Goal: Download file/media

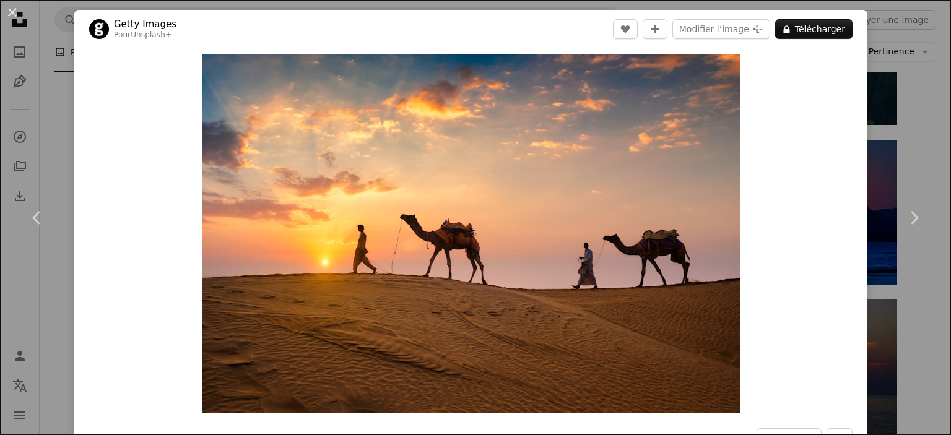
scroll to position [7984, 0]
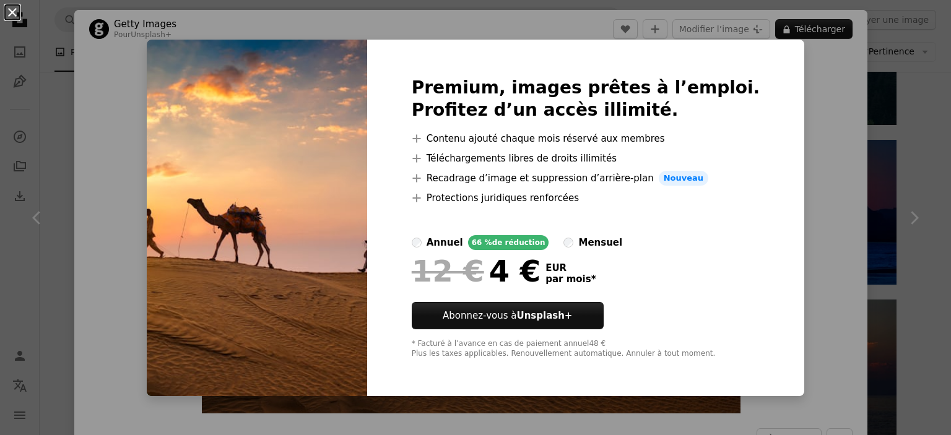
click at [17, 7] on button "An X shape" at bounding box center [12, 12] width 15 height 15
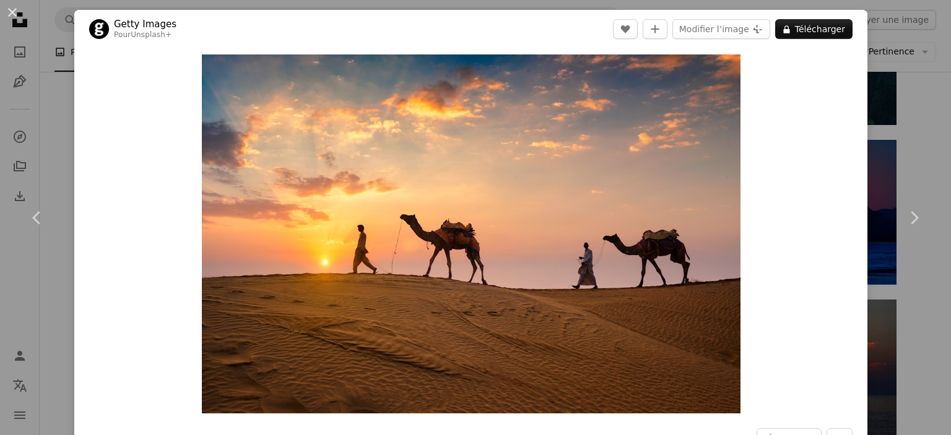
click at [47, 37] on div "An X shape Chevron left Chevron right Getty Images Pour Unsplash+ A heart A plu…" at bounding box center [475, 217] width 951 height 435
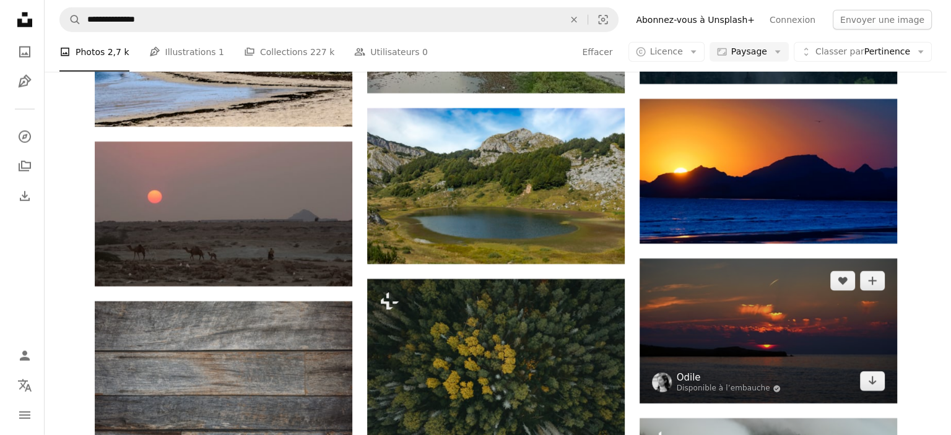
scroll to position [8108, 0]
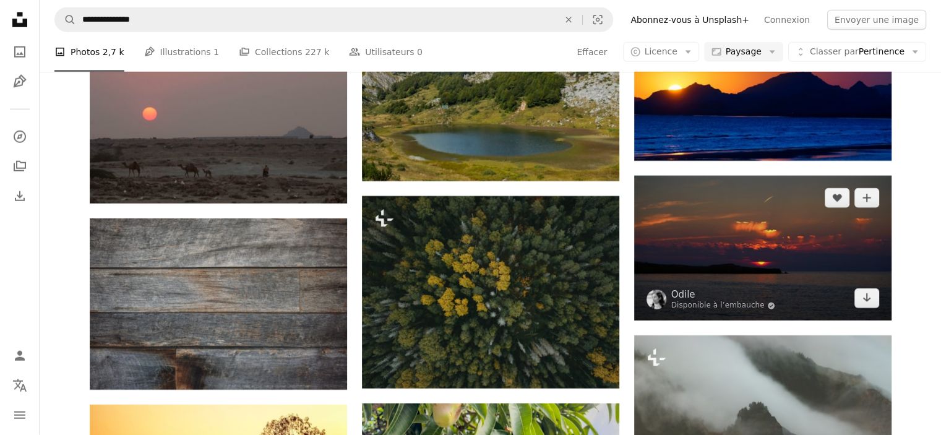
click at [736, 222] on img at bounding box center [762, 248] width 257 height 145
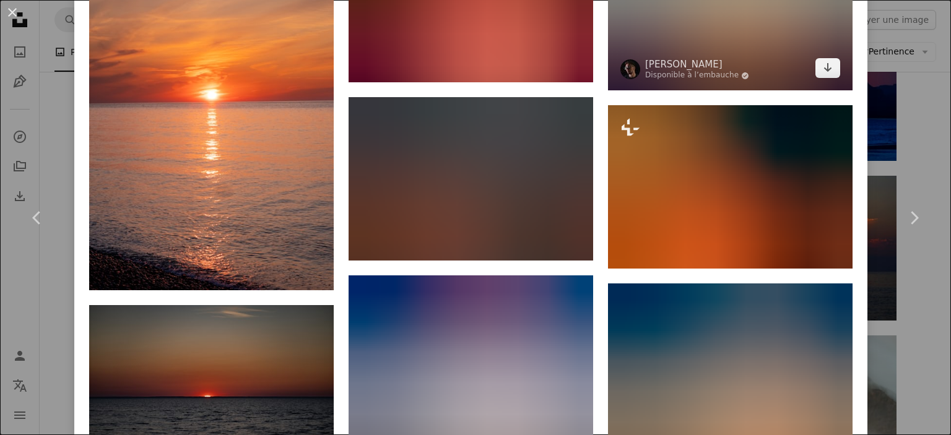
scroll to position [1113, 0]
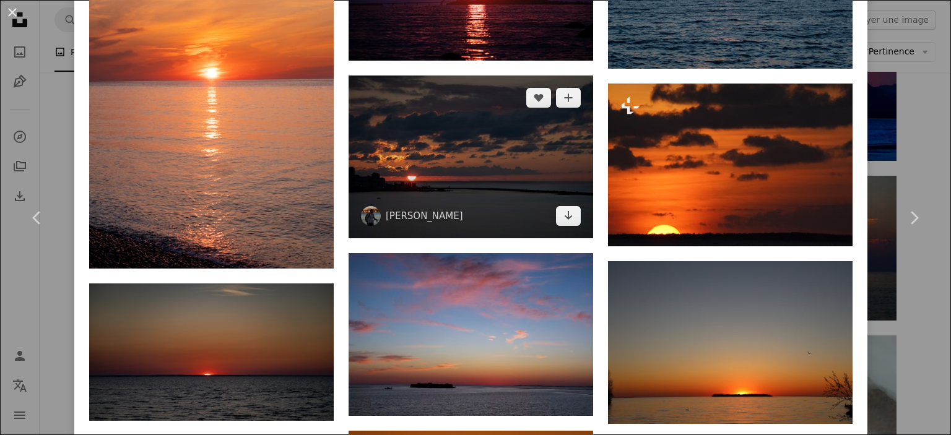
click at [465, 150] on img at bounding box center [470, 157] width 244 height 163
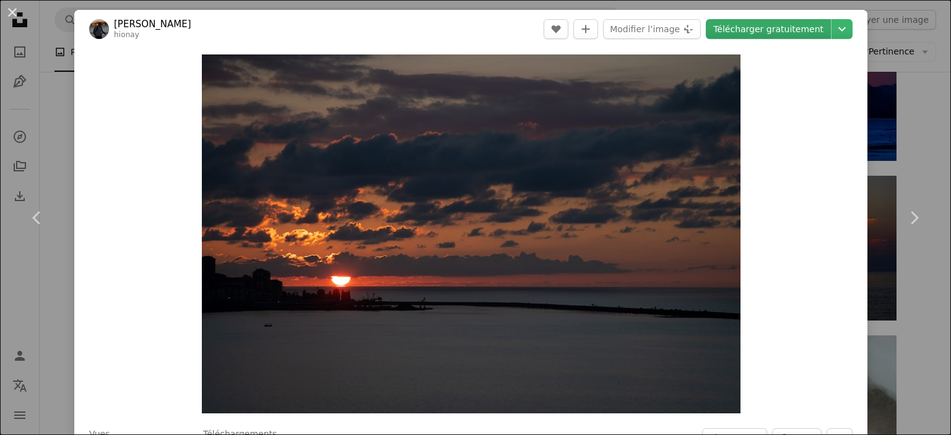
click at [770, 33] on link "Télécharger gratuitement" at bounding box center [768, 29] width 125 height 20
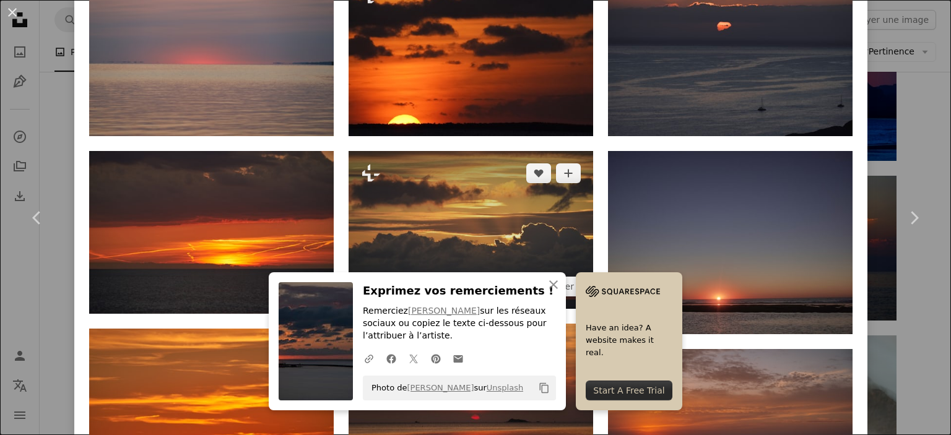
scroll to position [1052, 0]
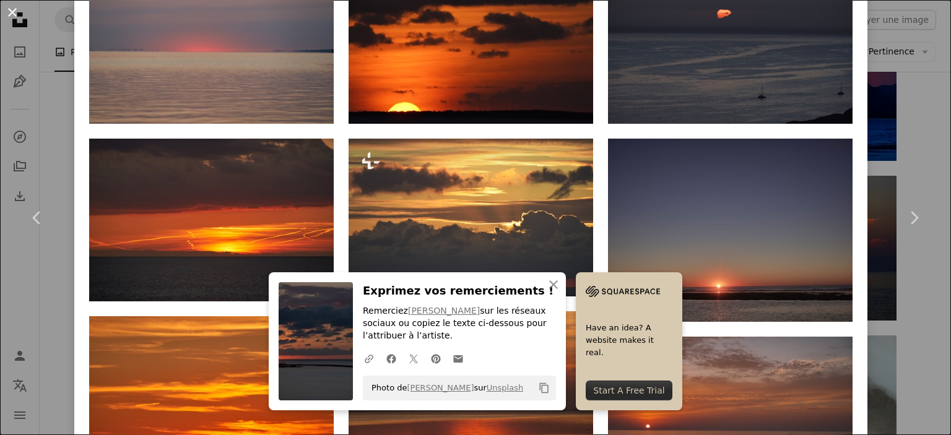
click at [12, 13] on button "An X shape" at bounding box center [12, 12] width 15 height 15
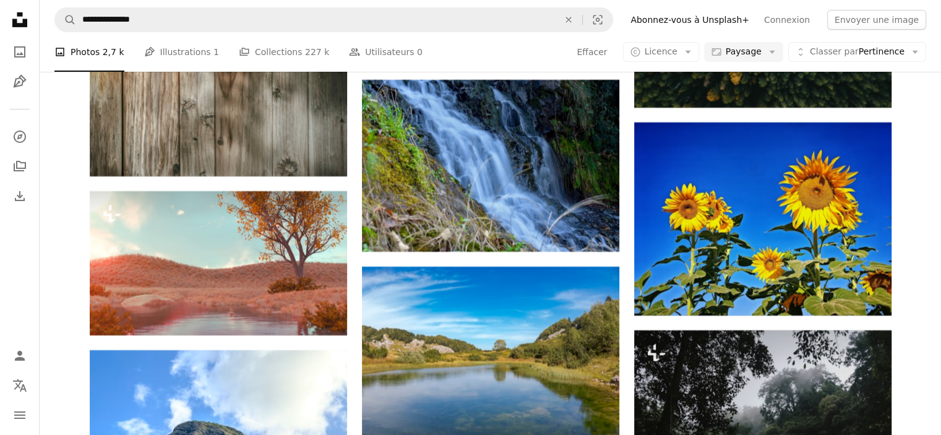
scroll to position [9160, 0]
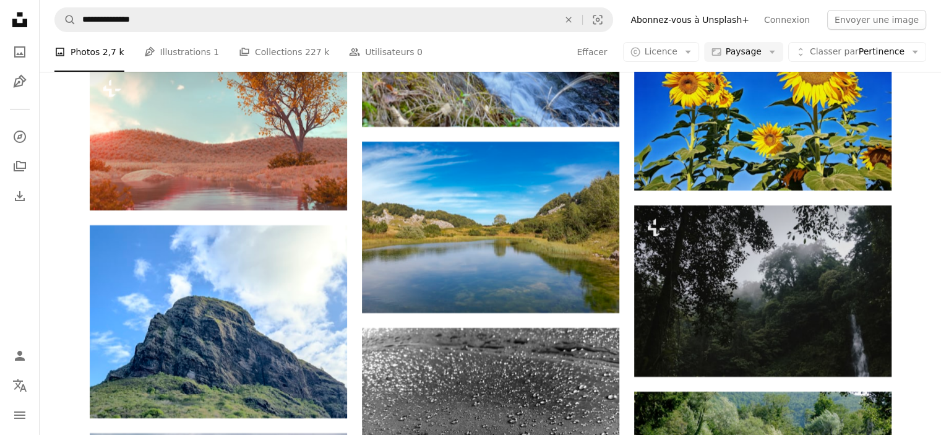
click at [191, 32] on nav "**********" at bounding box center [491, 20] width 902 height 40
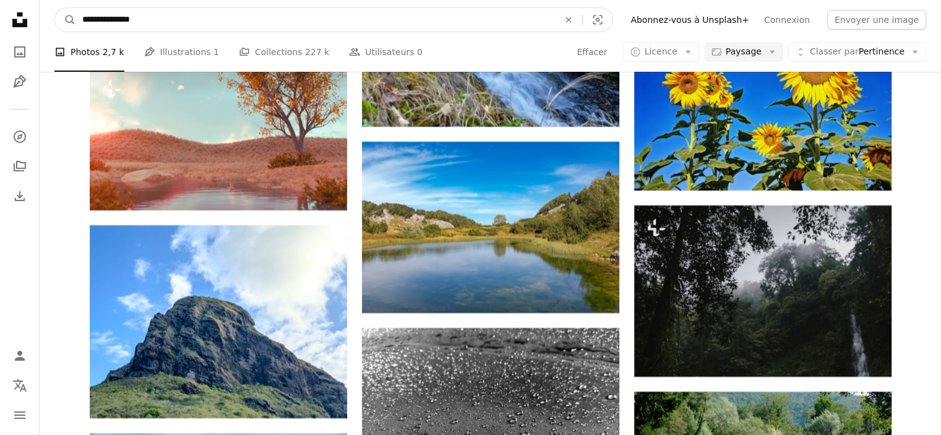
click at [194, 22] on input "**********" at bounding box center [315, 20] width 479 height 24
click at [188, 19] on input "**********" at bounding box center [315, 20] width 479 height 24
click at [116, 22] on input "**********" at bounding box center [315, 20] width 479 height 24
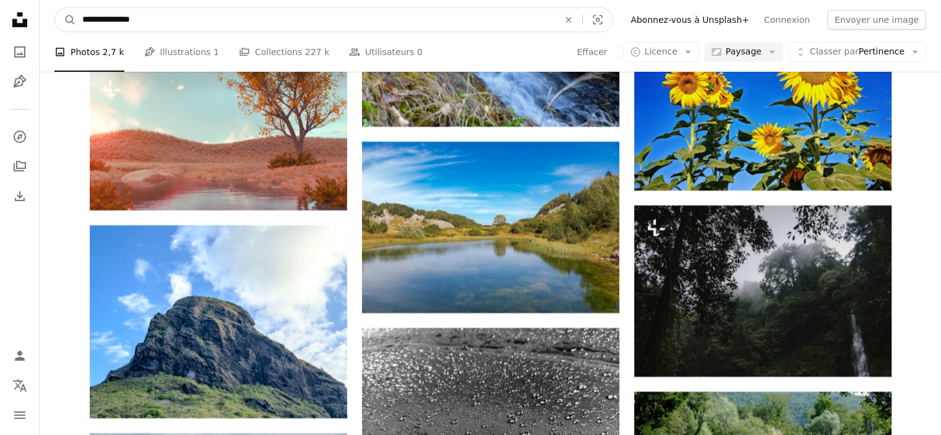
paste input "Rechercher des visuels sur tout le site"
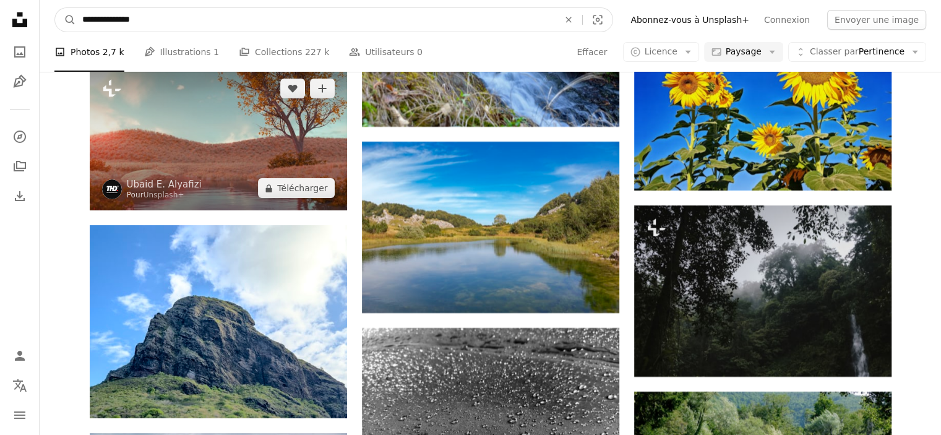
type input "**********"
click button "A magnifying glass" at bounding box center [65, 20] width 21 height 24
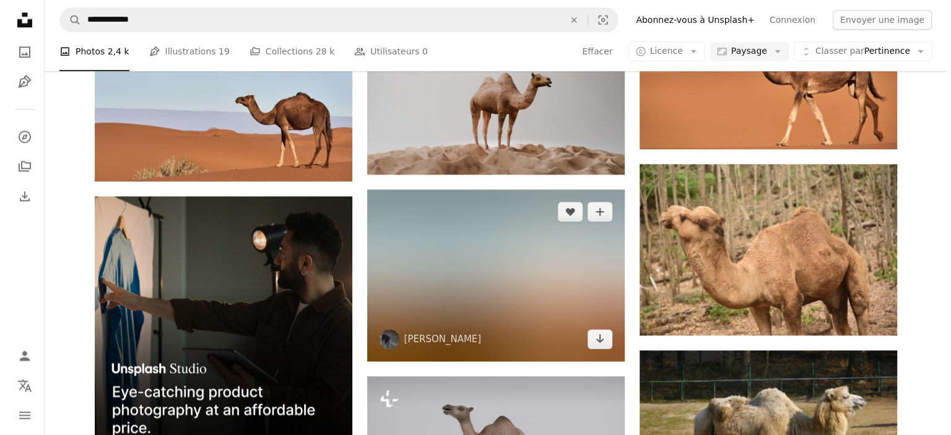
scroll to position [1980, 0]
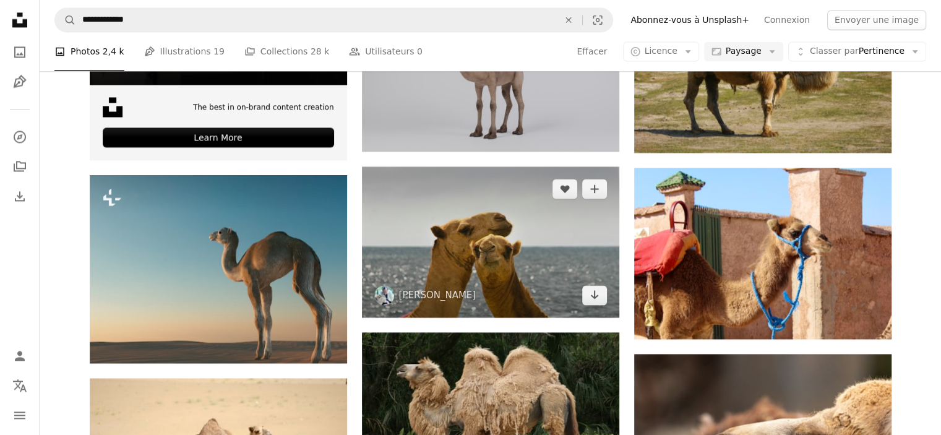
click at [465, 257] on img at bounding box center [490, 241] width 257 height 151
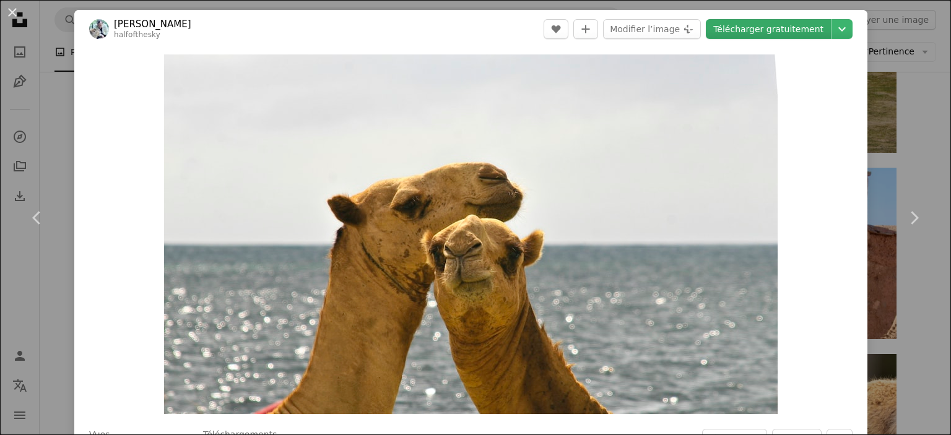
click at [779, 25] on link "Télécharger gratuitement" at bounding box center [768, 29] width 125 height 20
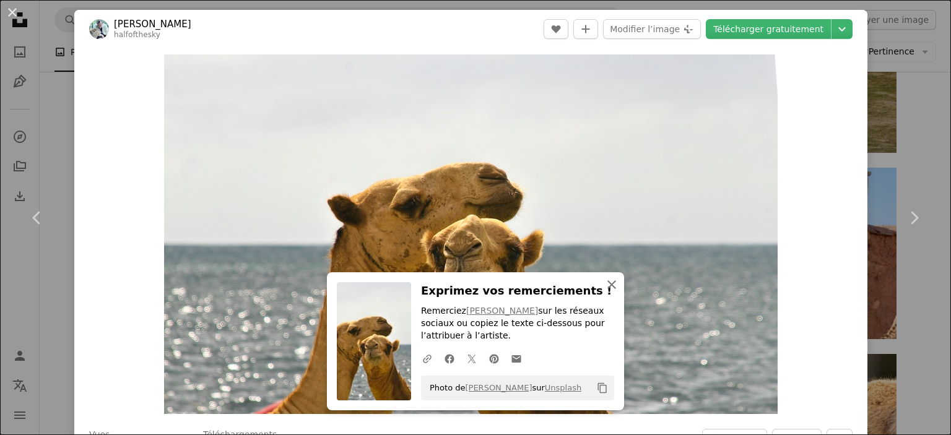
click at [613, 285] on icon "An X shape" at bounding box center [611, 284] width 15 height 15
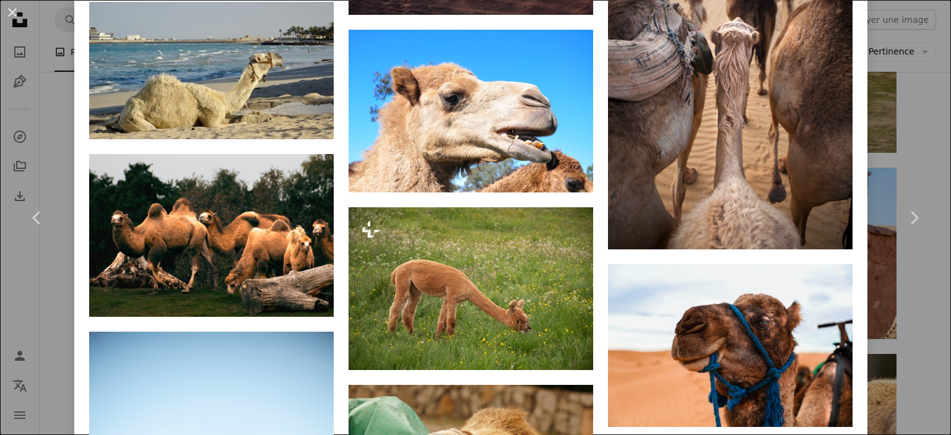
scroll to position [3764, 0]
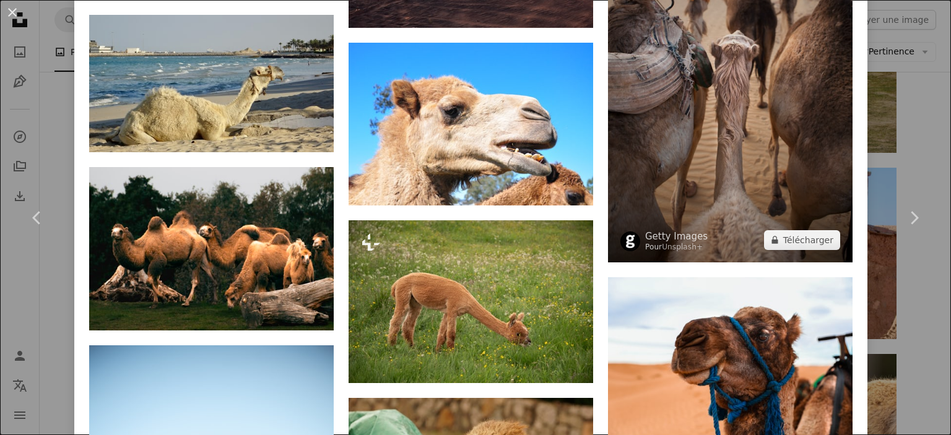
click at [664, 86] on img at bounding box center [730, 78] width 244 height 367
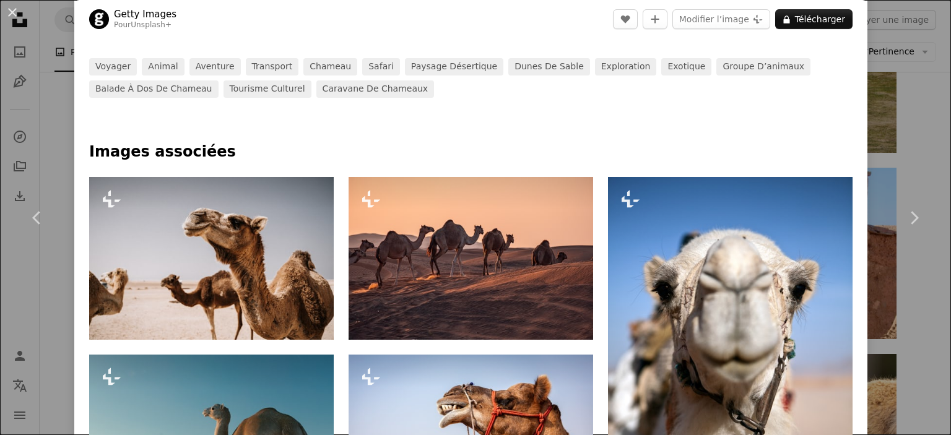
scroll to position [619, 0]
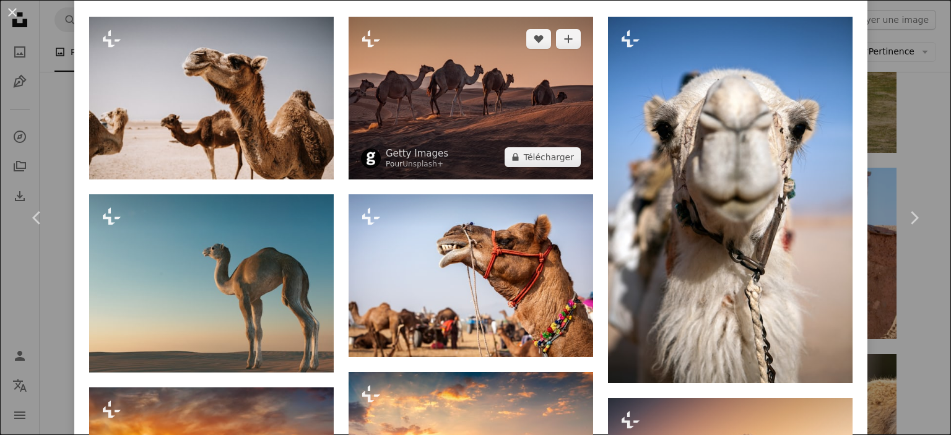
click at [475, 109] on img at bounding box center [470, 98] width 244 height 163
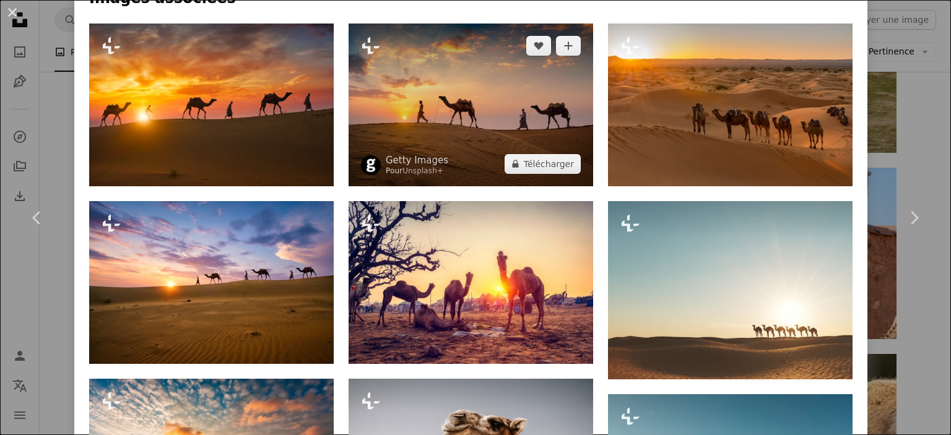
scroll to position [619, 0]
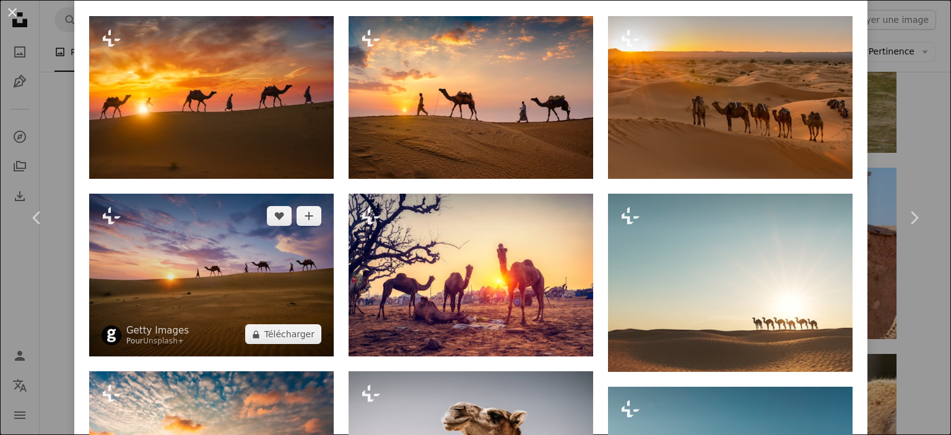
click at [295, 240] on img at bounding box center [211, 275] width 244 height 163
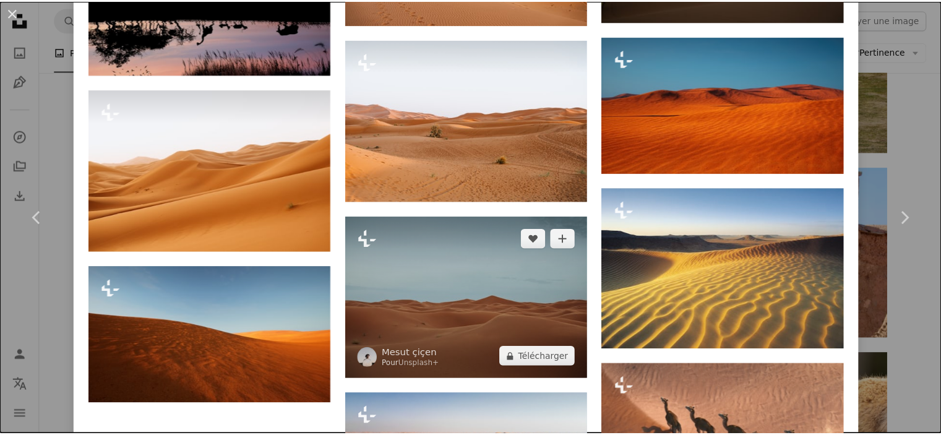
scroll to position [2847, 0]
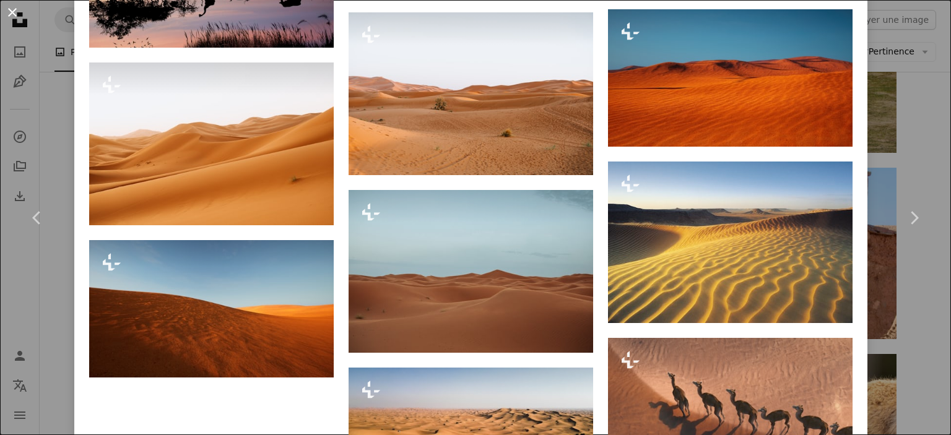
click at [6, 16] on button "An X shape" at bounding box center [12, 12] width 15 height 15
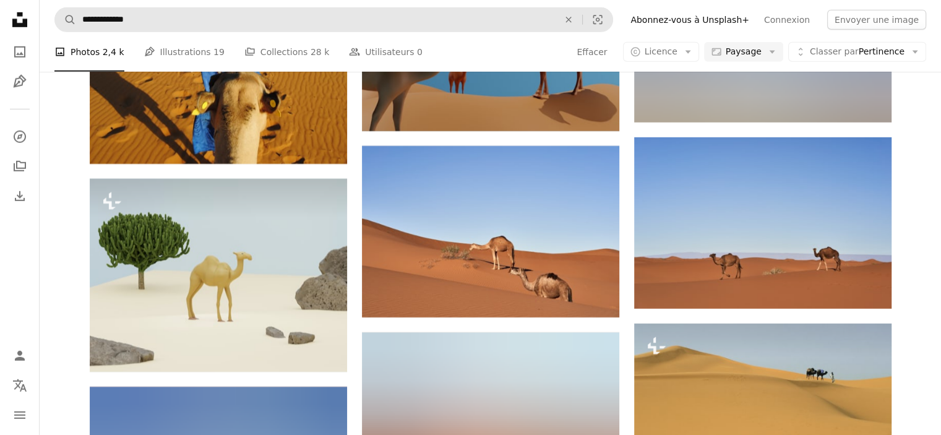
scroll to position [3775, 0]
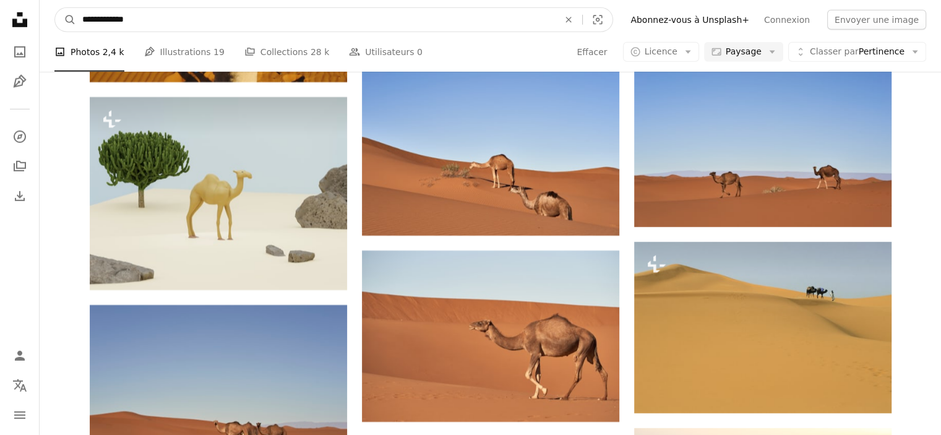
click at [209, 24] on input "**********" at bounding box center [315, 20] width 479 height 24
paste input "*********"
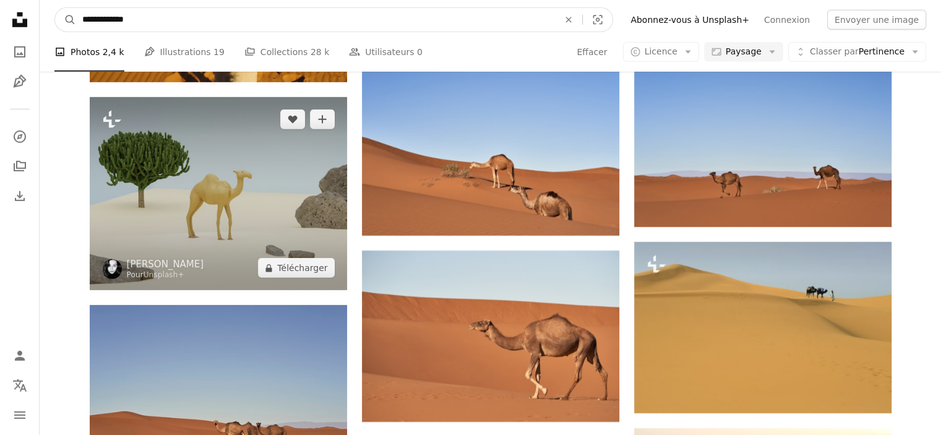
type input "**********"
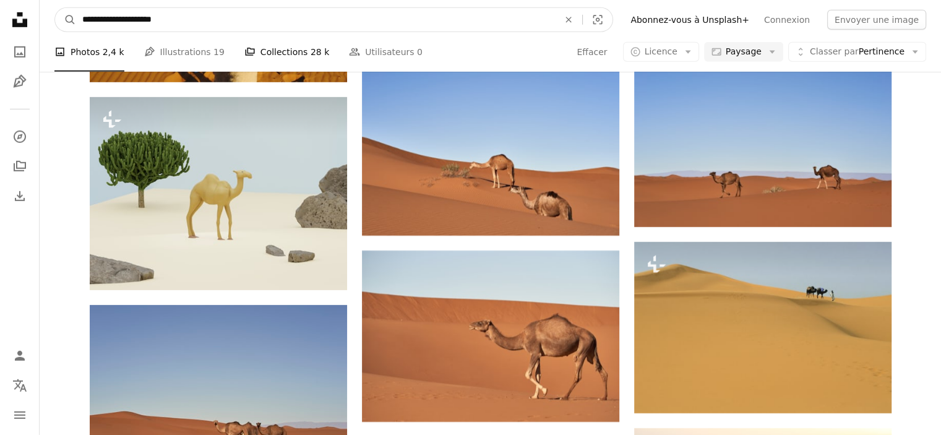
click button "A magnifying glass" at bounding box center [65, 20] width 21 height 24
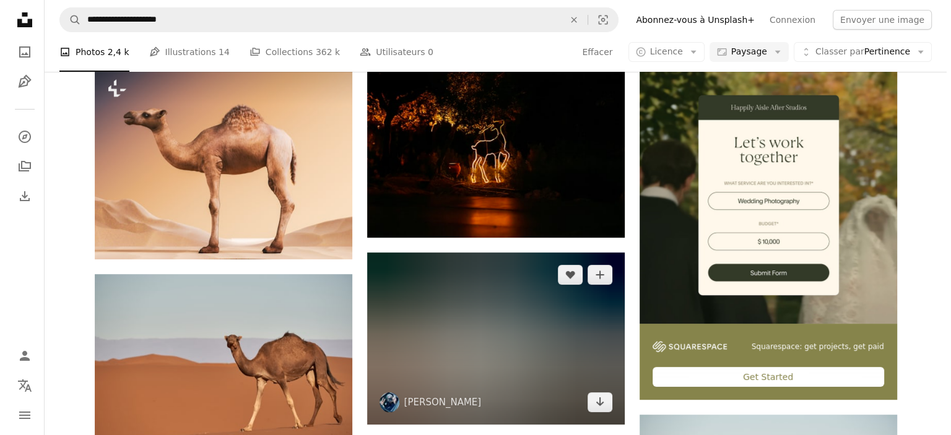
scroll to position [309, 0]
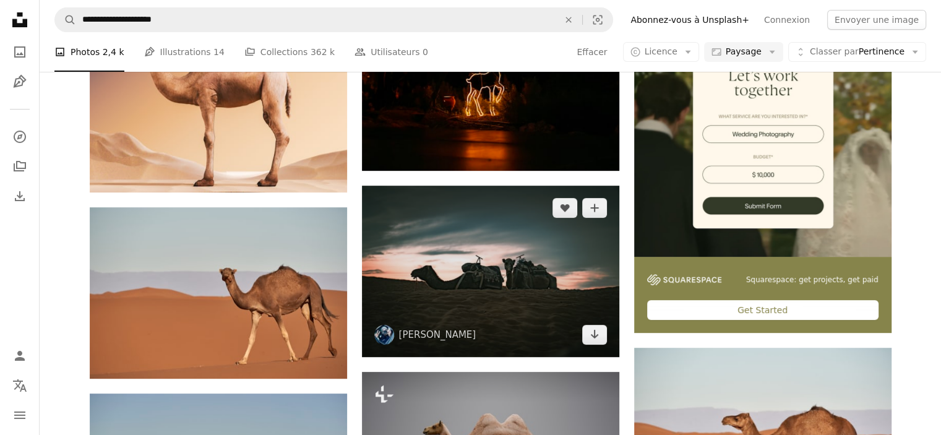
click at [428, 263] on img at bounding box center [490, 271] width 257 height 171
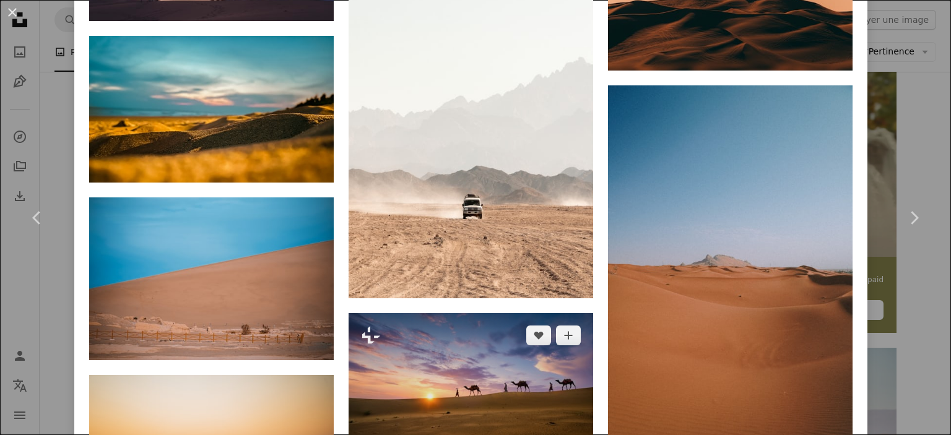
scroll to position [2537, 0]
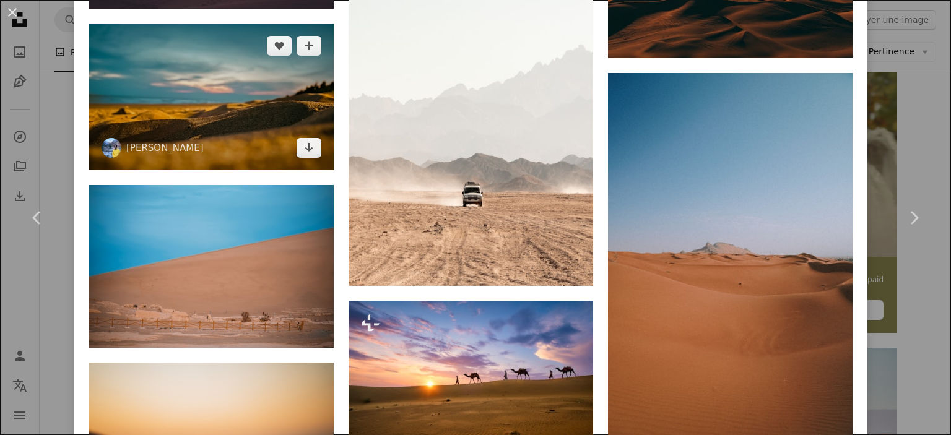
click at [257, 99] on img at bounding box center [211, 97] width 244 height 147
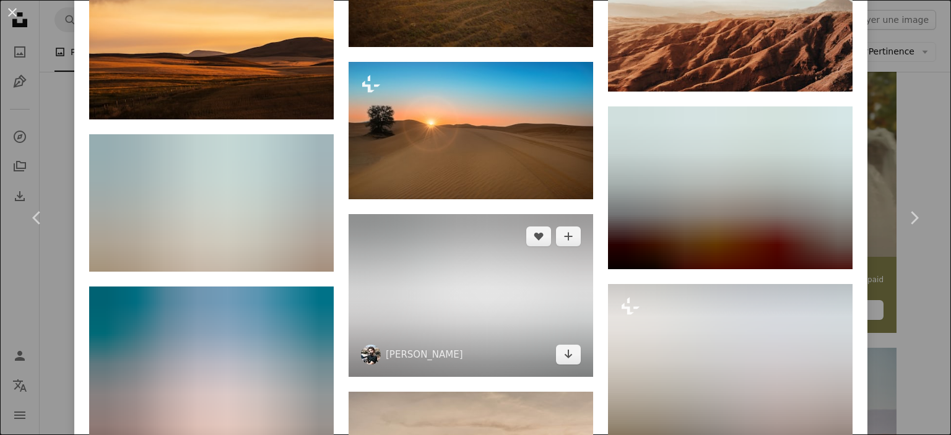
scroll to position [3741, 0]
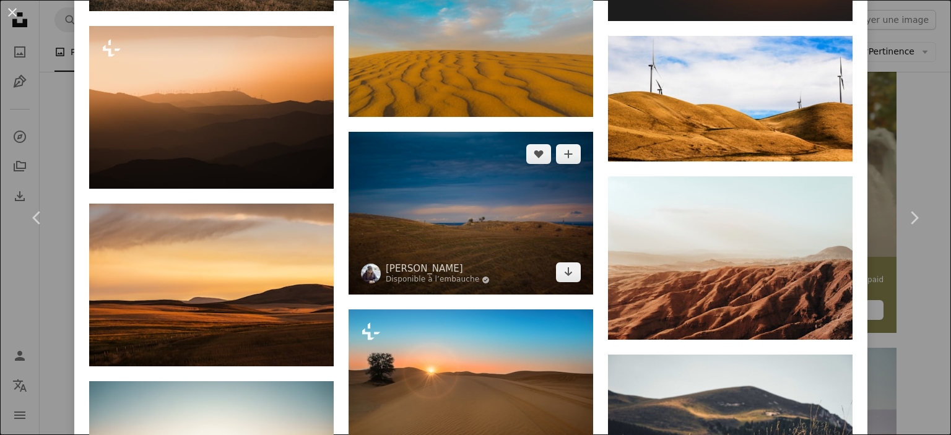
click at [472, 169] on img at bounding box center [470, 213] width 244 height 163
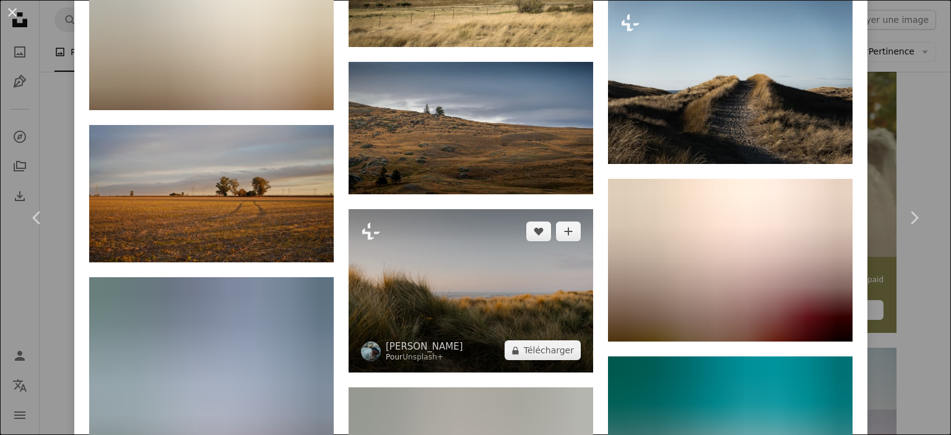
scroll to position [2909, 0]
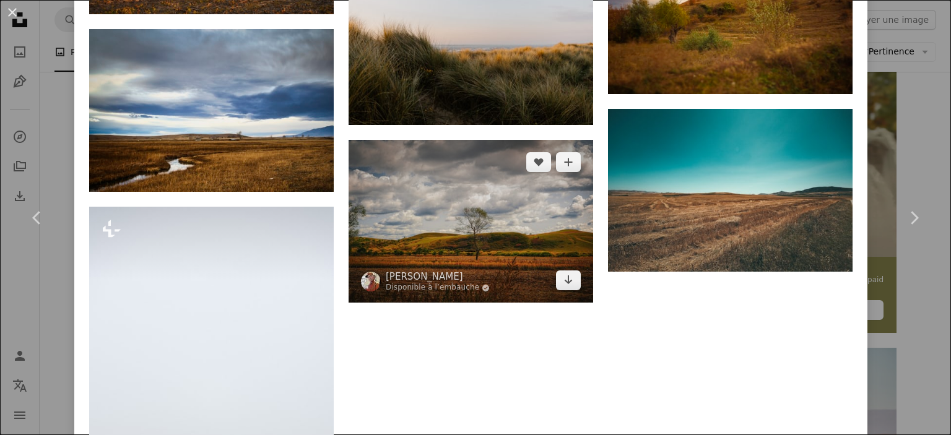
click at [431, 187] on img at bounding box center [470, 221] width 244 height 163
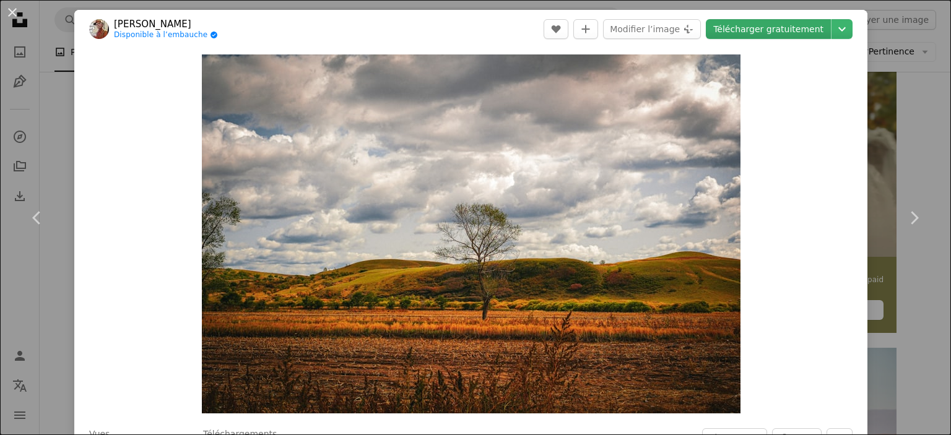
click at [740, 30] on link "Télécharger gratuitement" at bounding box center [768, 29] width 125 height 20
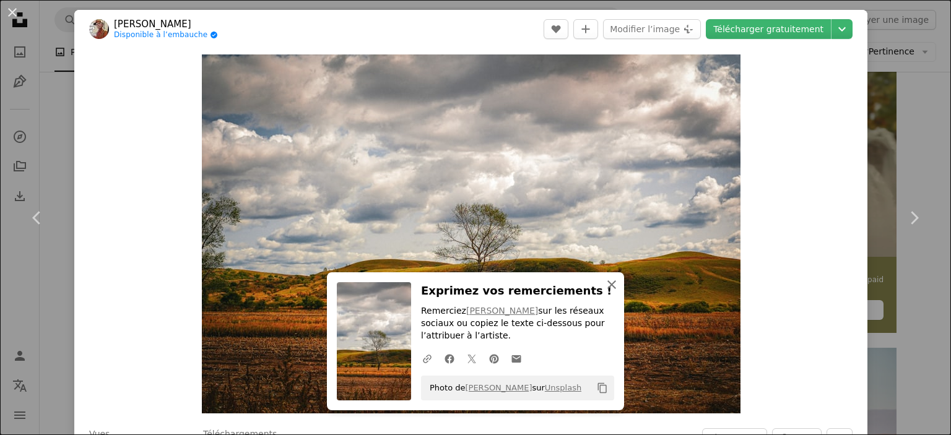
click at [608, 284] on icon "An X shape" at bounding box center [611, 284] width 15 height 15
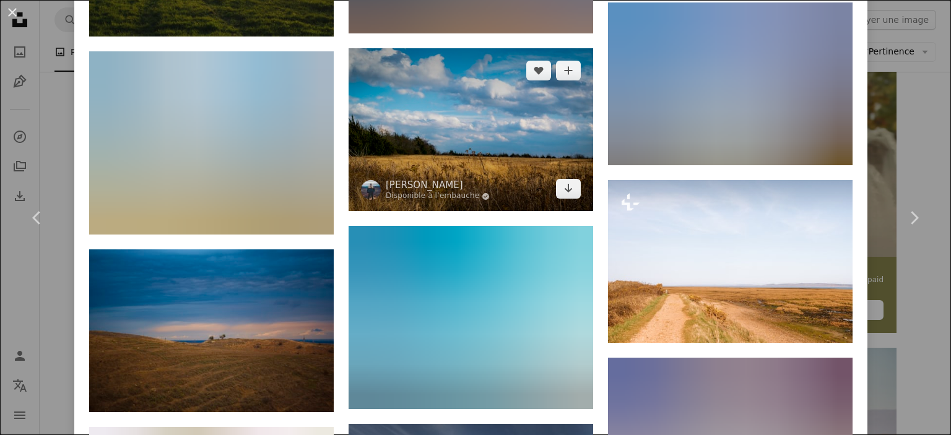
scroll to position [2042, 0]
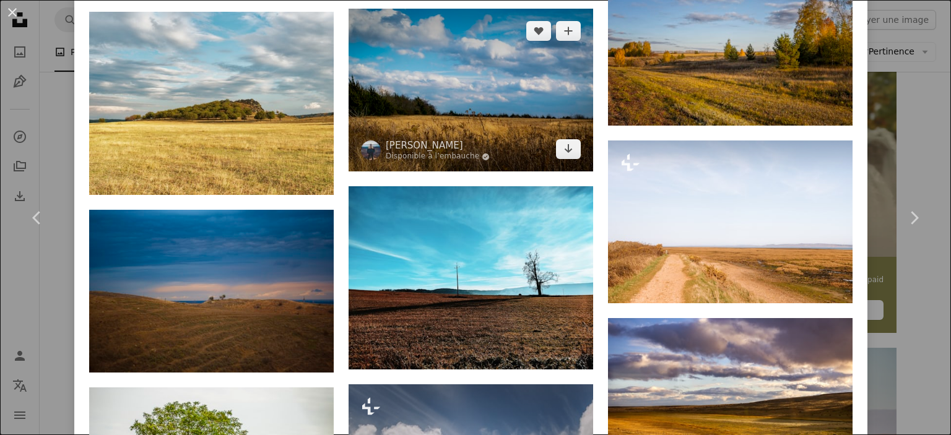
click at [491, 87] on img at bounding box center [470, 90] width 244 height 163
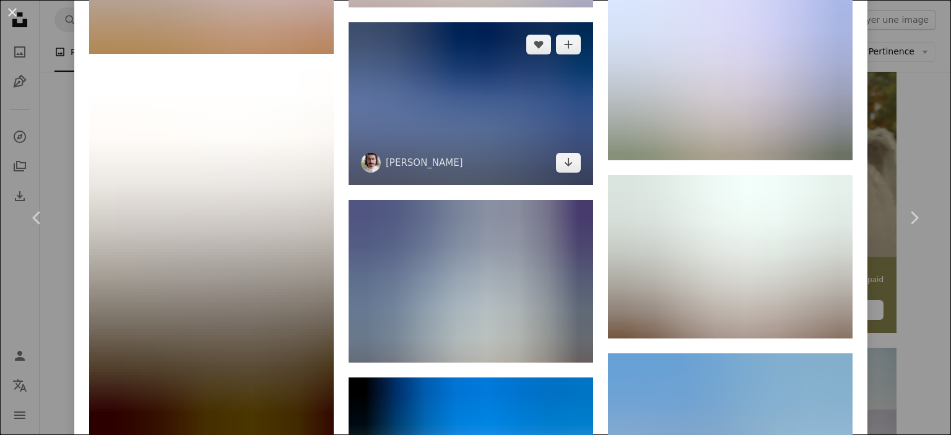
scroll to position [8246, 0]
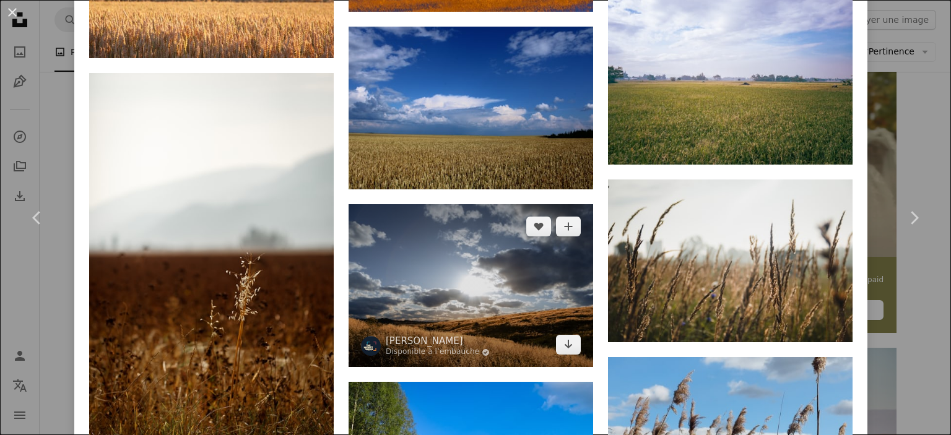
click at [459, 204] on img at bounding box center [470, 285] width 244 height 163
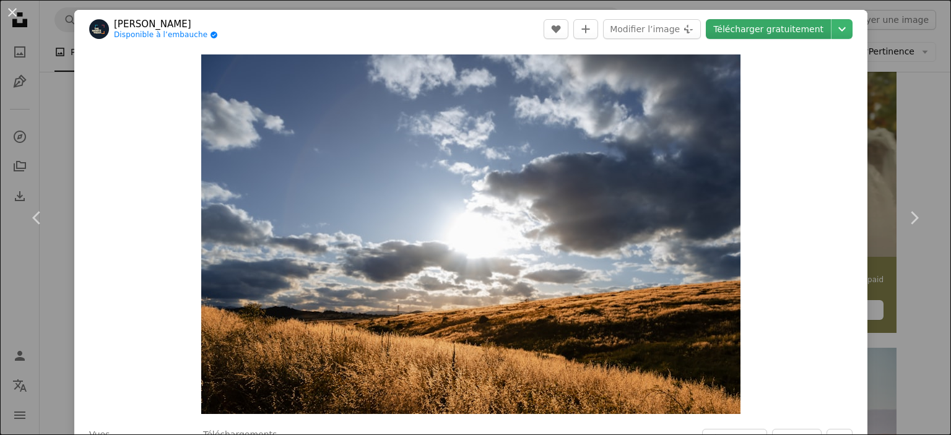
click at [775, 33] on link "Télécharger gratuitement" at bounding box center [768, 29] width 125 height 20
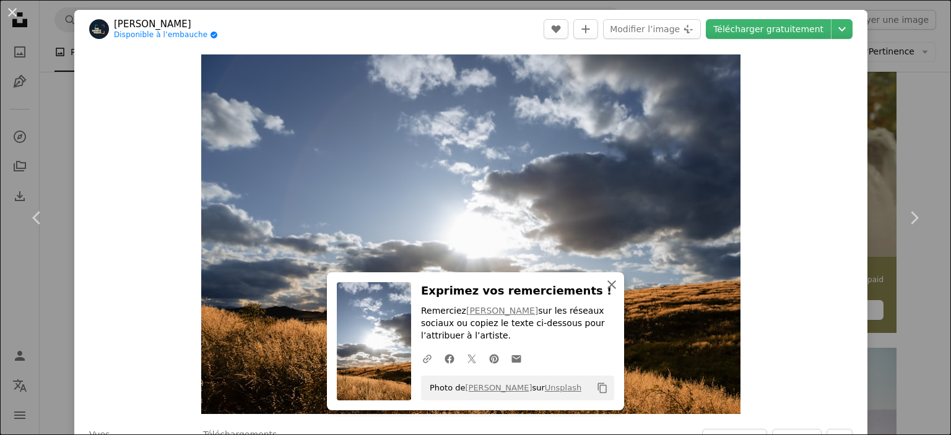
click at [611, 286] on icon "An X shape" at bounding box center [611, 284] width 15 height 15
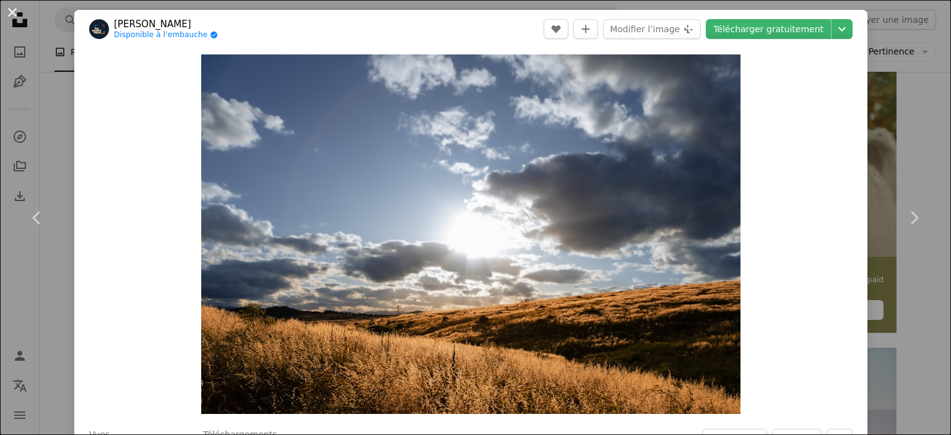
click at [10, 20] on button "An X shape" at bounding box center [12, 12] width 15 height 15
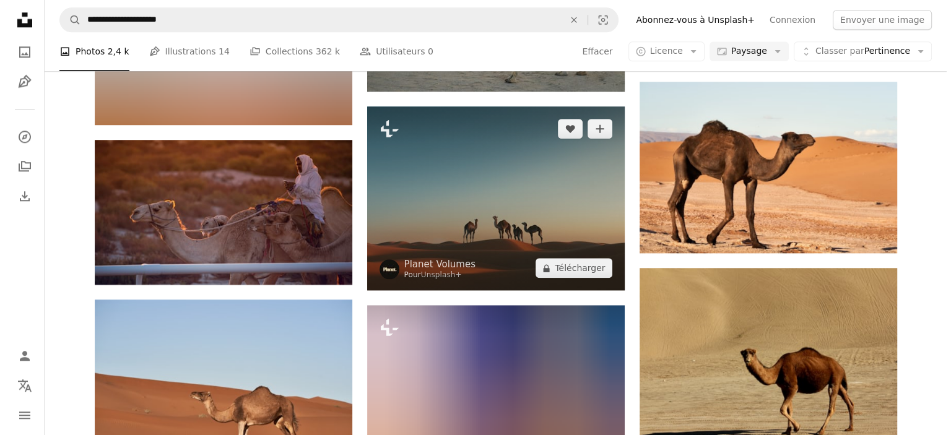
scroll to position [1300, 0]
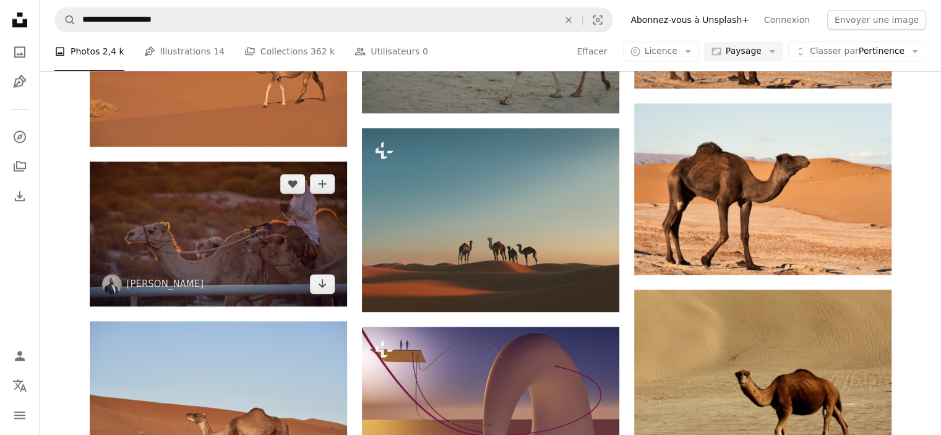
click at [181, 231] on img at bounding box center [218, 234] width 257 height 145
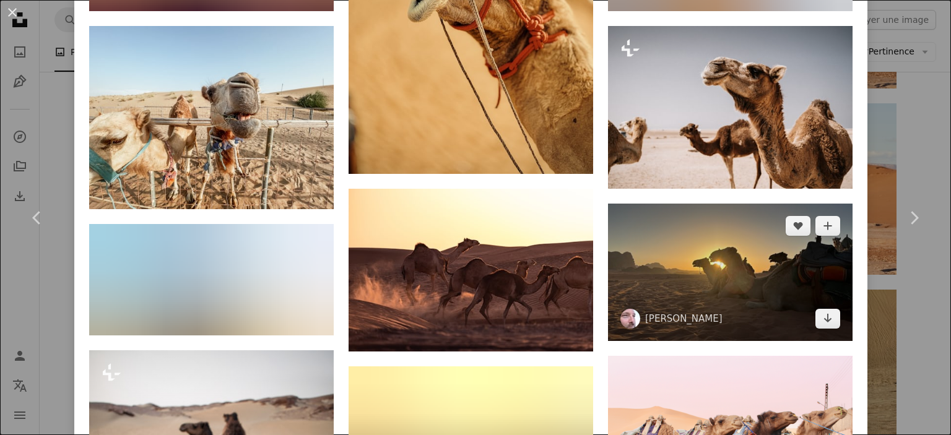
scroll to position [1238, 0]
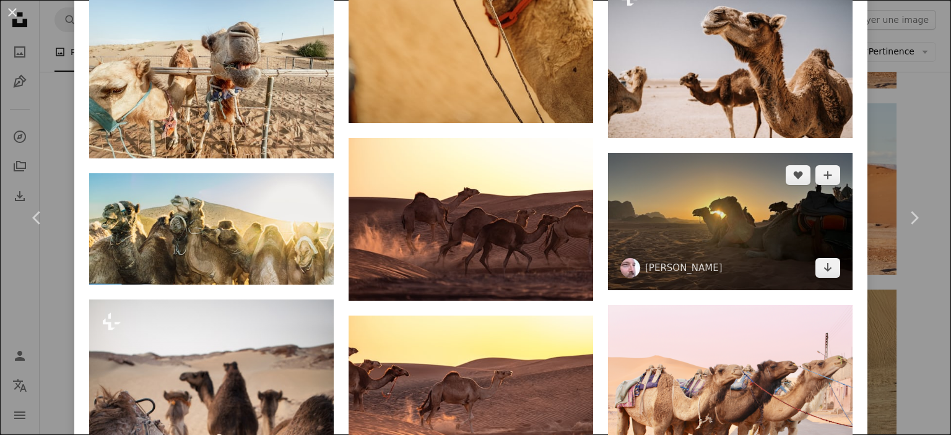
click at [649, 217] on img at bounding box center [730, 221] width 244 height 137
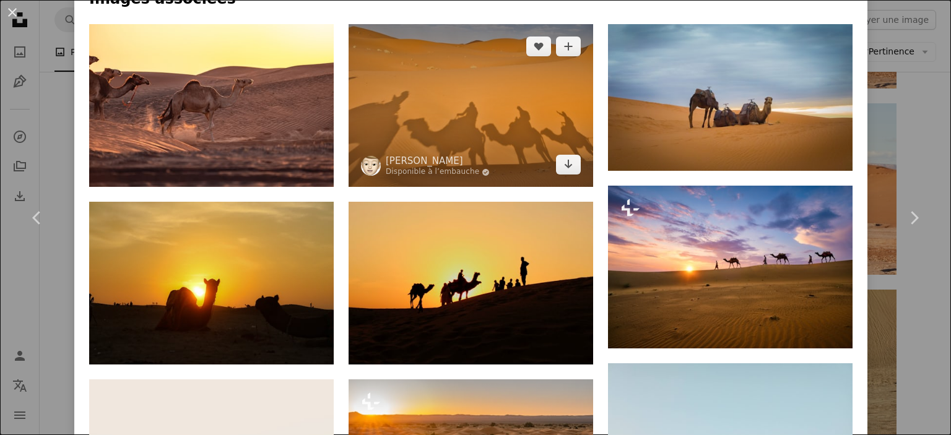
scroll to position [866, 0]
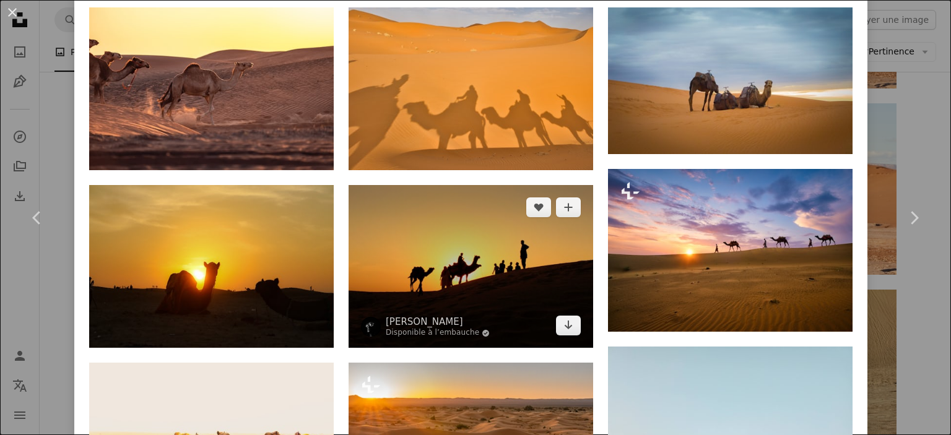
click at [438, 253] on img at bounding box center [470, 266] width 244 height 163
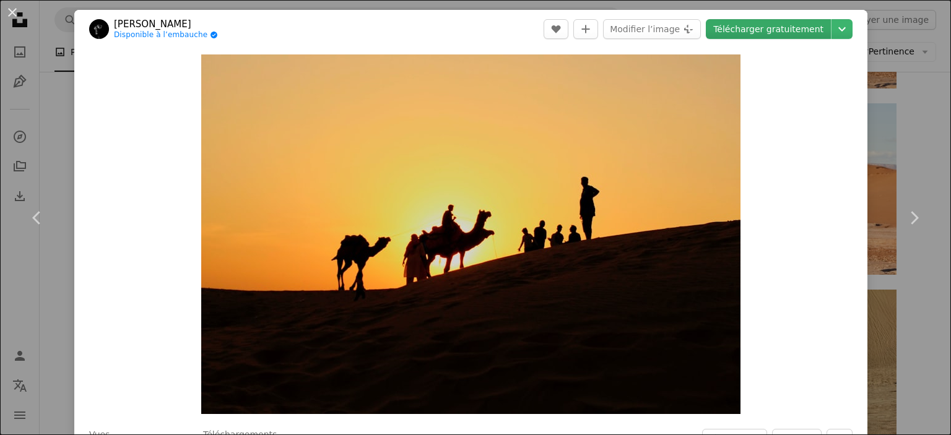
click at [780, 30] on link "Télécharger gratuitement" at bounding box center [768, 29] width 125 height 20
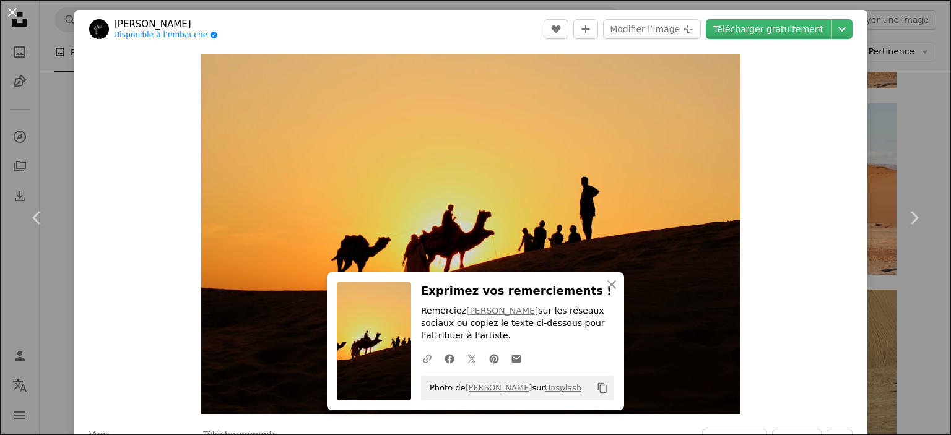
click at [15, 11] on button "An X shape" at bounding box center [12, 12] width 15 height 15
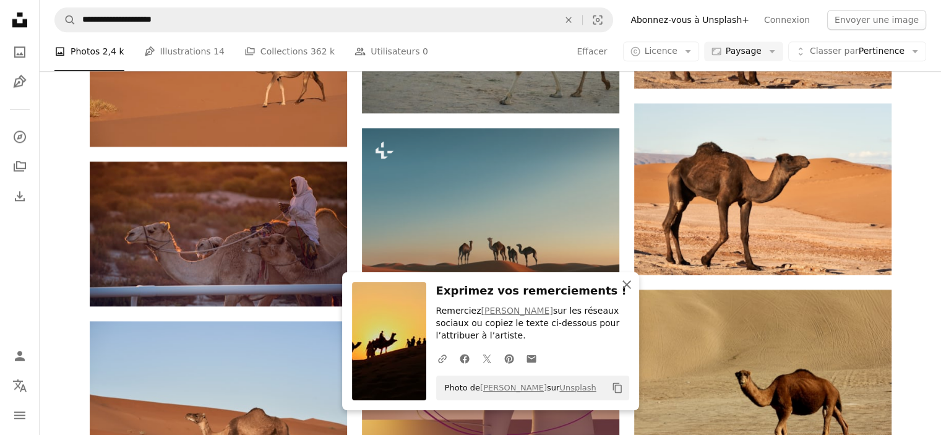
click at [618, 282] on button "An X shape Fermer" at bounding box center [627, 284] width 25 height 25
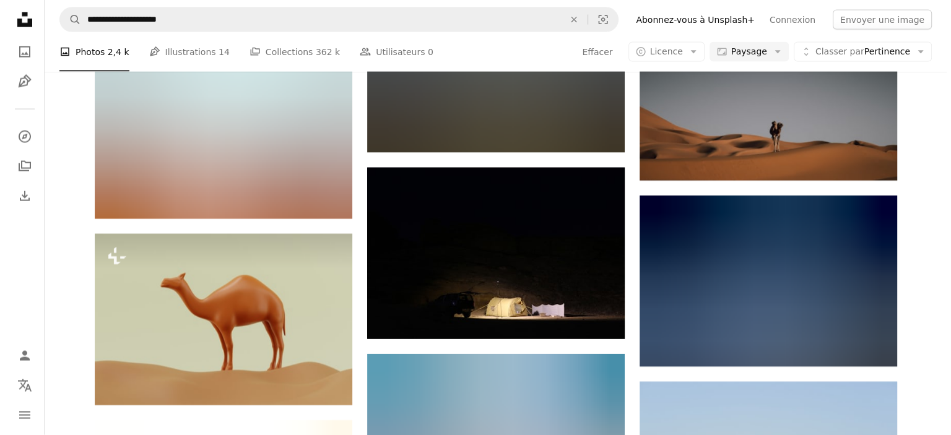
scroll to position [2847, 0]
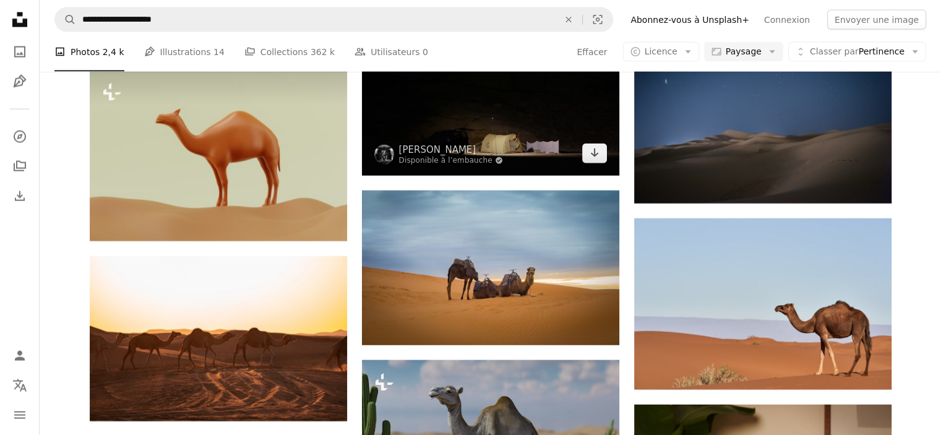
click at [499, 138] on img at bounding box center [490, 89] width 257 height 171
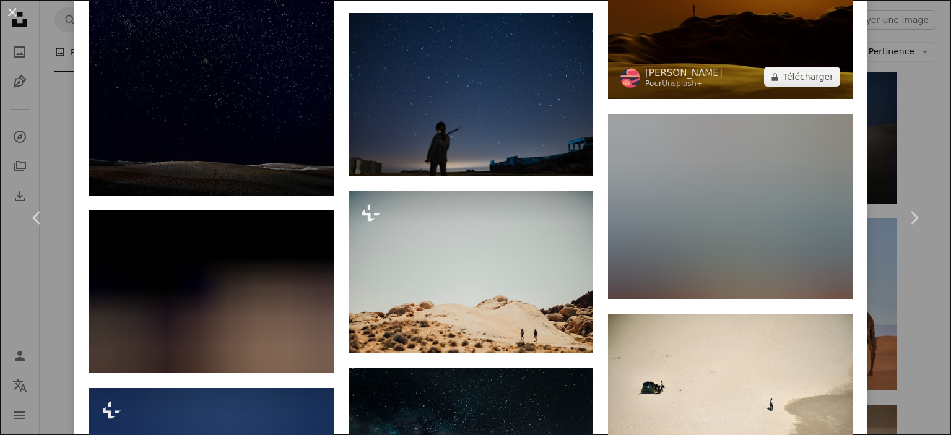
scroll to position [1609, 0]
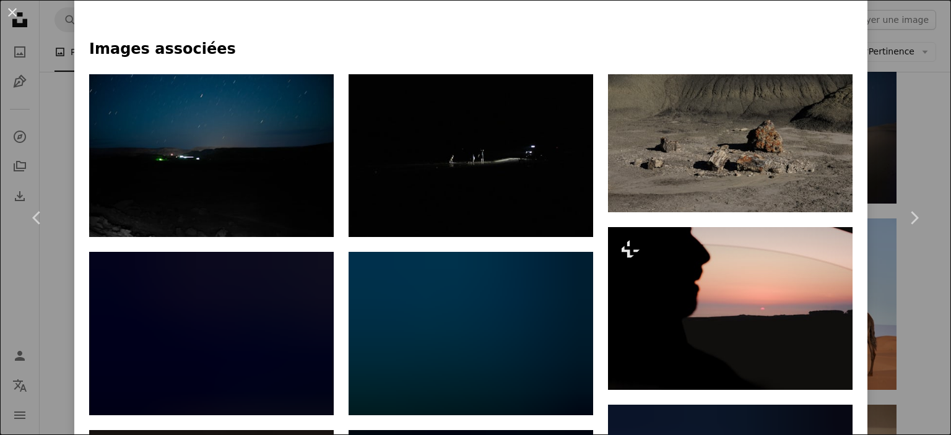
scroll to position [557, 0]
